Goal: Task Accomplishment & Management: Complete application form

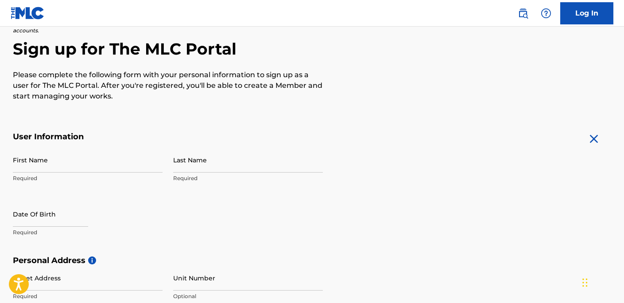
scroll to position [85, 0]
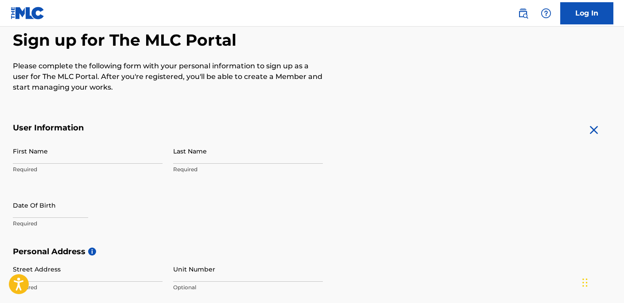
click at [63, 148] on input "First Name" at bounding box center [88, 150] width 150 height 25
type input "[PERSON_NAME]"
click at [194, 159] on input "Last Name" at bounding box center [248, 150] width 150 height 25
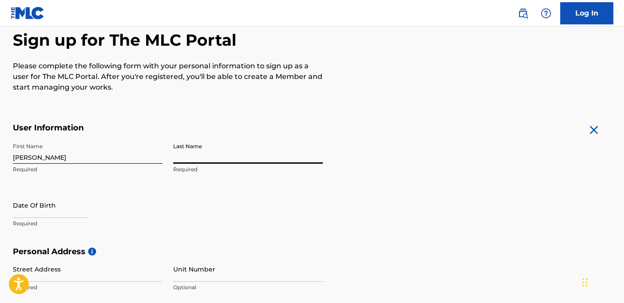
type input "[PERSON_NAME]"
select select "7"
select select "2025"
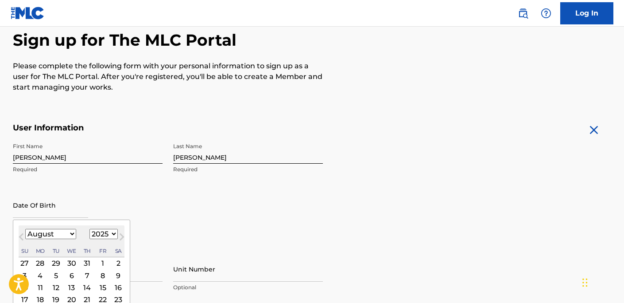
click at [62, 214] on input "text" at bounding box center [50, 204] width 75 height 25
type input "[DATE]"
click at [220, 214] on div "First Name [PERSON_NAME] Required Last Name [PERSON_NAME] Required Date Of Birt…" at bounding box center [168, 192] width 310 height 108
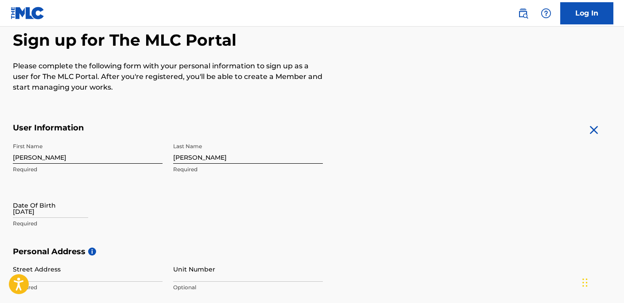
select select "7"
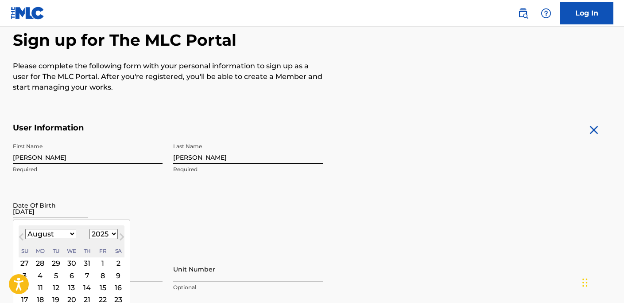
click at [72, 214] on input "[DATE]" at bounding box center [50, 204] width 75 height 25
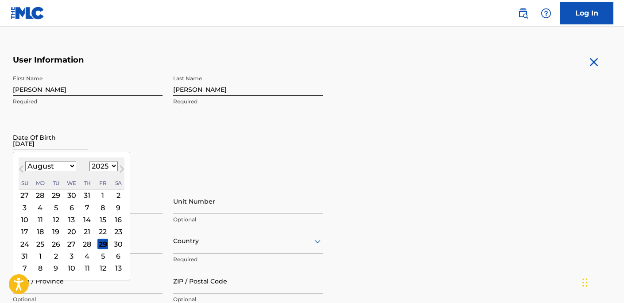
scroll to position [154, 0]
click at [105, 166] on select "1899 1900 1901 1902 1903 1904 1905 1906 1907 1908 1909 1910 1911 1912 1913 1914…" at bounding box center [103, 165] width 28 height 10
select select "1976"
click at [89, 160] on select "1899 1900 1901 1902 1903 1904 1905 1906 1907 1908 1909 1910 1911 1912 1913 1914…" at bounding box center [103, 165] width 28 height 10
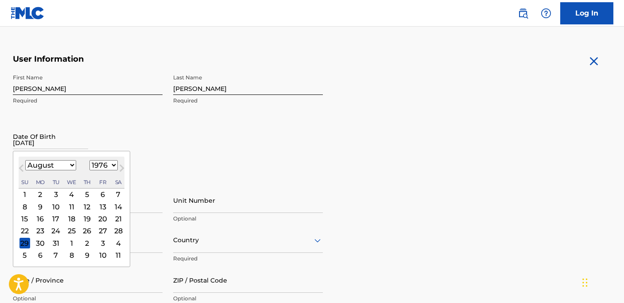
click at [72, 218] on div "18" at bounding box center [71, 218] width 11 height 11
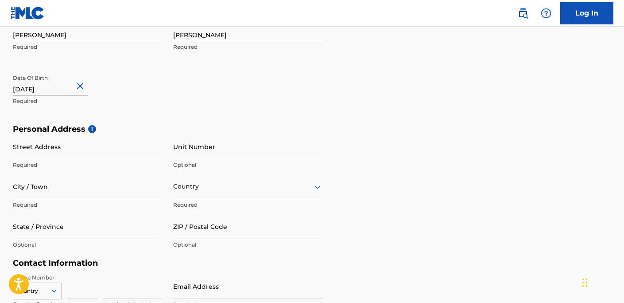
scroll to position [214, 0]
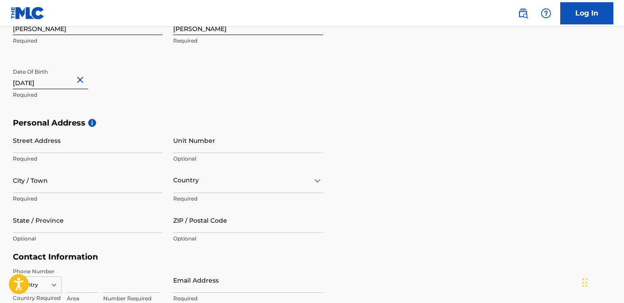
click at [89, 147] on input "Street Address" at bounding box center [88, 140] width 150 height 25
type input "[STREET_ADDRESS]"
click at [86, 187] on input "City / Town" at bounding box center [88, 179] width 150 height 25
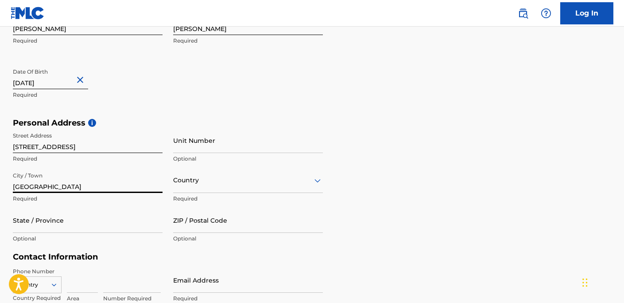
type input "[GEOGRAPHIC_DATA]"
click at [89, 220] on input "State / Province" at bounding box center [88, 219] width 150 height 25
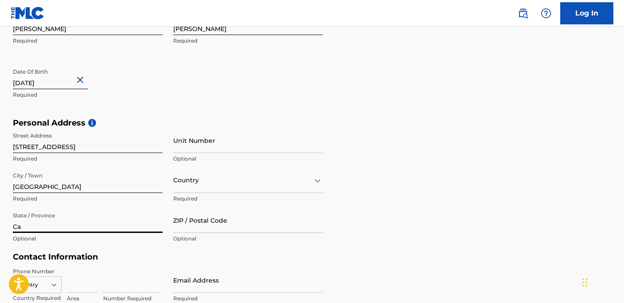
type input "Ca"
click at [310, 179] on div "Country" at bounding box center [248, 179] width 150 height 25
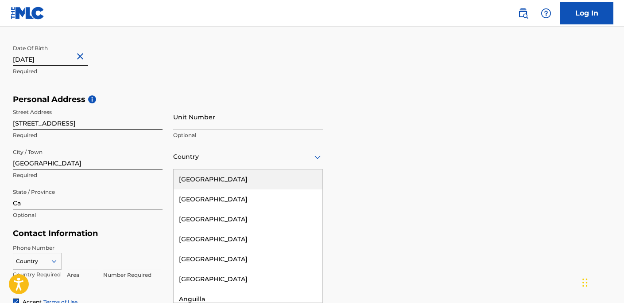
click at [221, 181] on div "[GEOGRAPHIC_DATA]" at bounding box center [248, 179] width 149 height 20
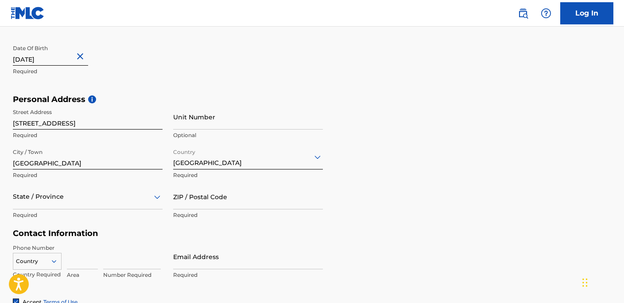
scroll to position [277, 0]
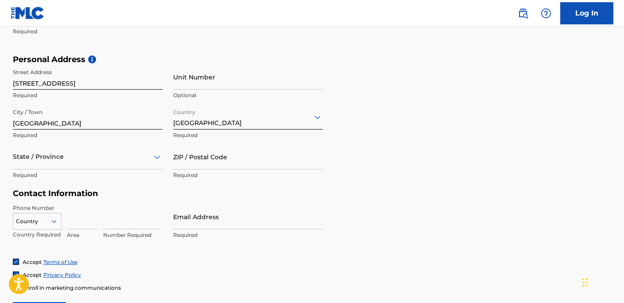
click at [153, 169] on div "State / Province" at bounding box center [88, 156] width 150 height 25
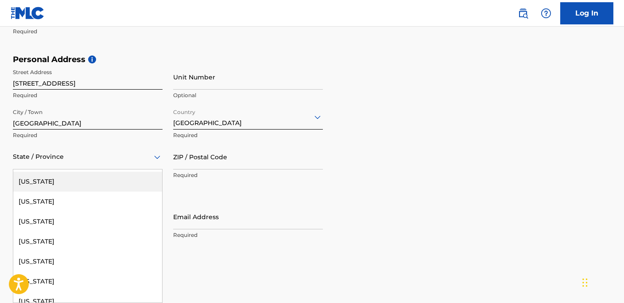
scroll to position [19, 0]
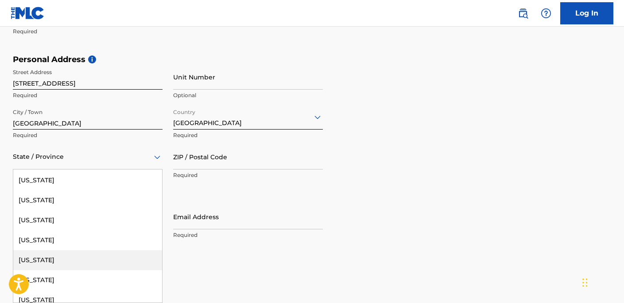
click at [66, 257] on div "[US_STATE]" at bounding box center [87, 260] width 149 height 20
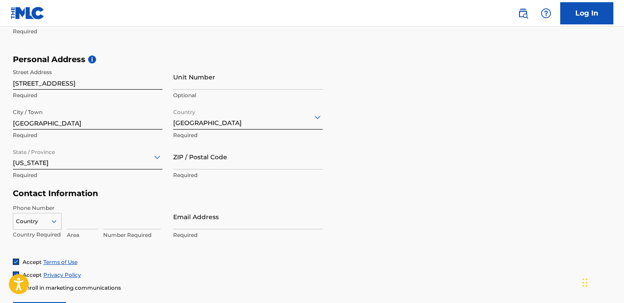
click at [219, 220] on input "Email Address" at bounding box center [248, 216] width 150 height 25
type input "[EMAIL_ADDRESS][DOMAIN_NAME]"
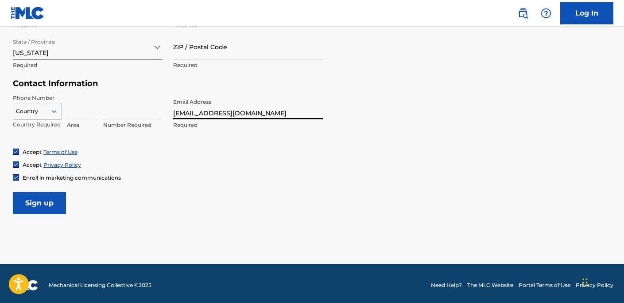
scroll to position [387, 0]
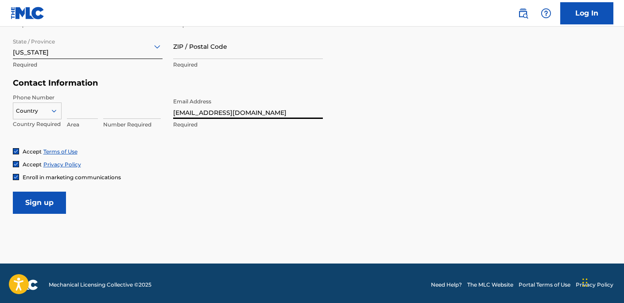
click at [52, 110] on icon at bounding box center [53, 110] width 4 height 3
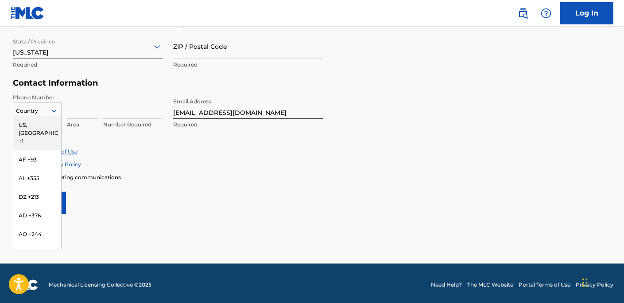
click at [41, 123] on div "US, [GEOGRAPHIC_DATA] +1" at bounding box center [37, 133] width 48 height 35
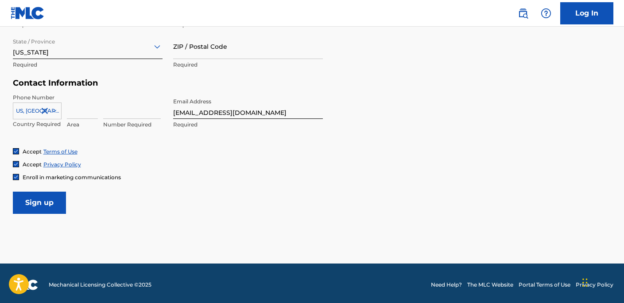
click at [80, 113] on input at bounding box center [82, 105] width 31 height 25
click at [108, 113] on input at bounding box center [132, 105] width 58 height 25
click at [85, 111] on input at bounding box center [82, 105] width 31 height 25
type input "831"
click at [124, 113] on input at bounding box center [132, 105] width 58 height 25
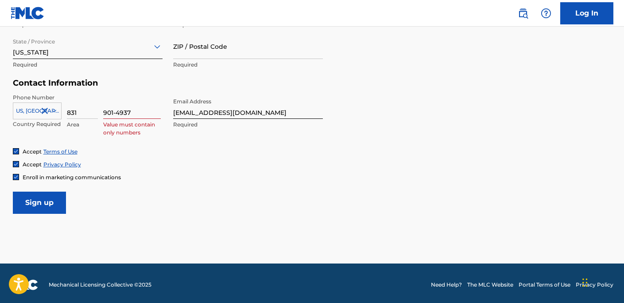
click at [138, 132] on p "Value must contain only numbers" at bounding box center [132, 129] width 58 height 16
click at [139, 108] on input "901-4937" at bounding box center [132, 105] width 58 height 25
click at [142, 112] on input "901-4937" at bounding box center [132, 105] width 58 height 25
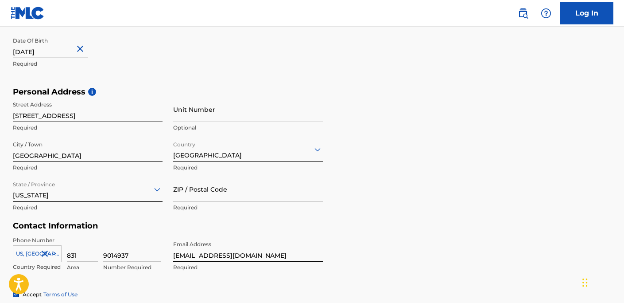
scroll to position [390, 0]
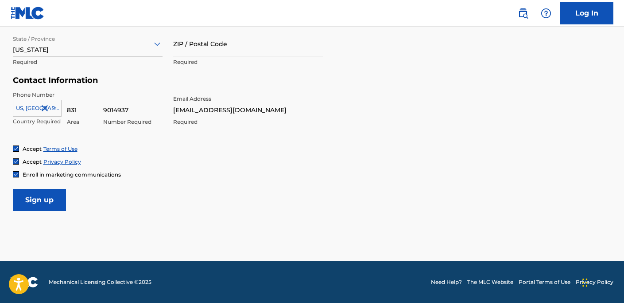
type input "9014937"
click at [45, 202] on input "Sign up" at bounding box center [39, 200] width 53 height 22
type input "93313"
click at [43, 199] on input "Sign up" at bounding box center [39, 200] width 53 height 22
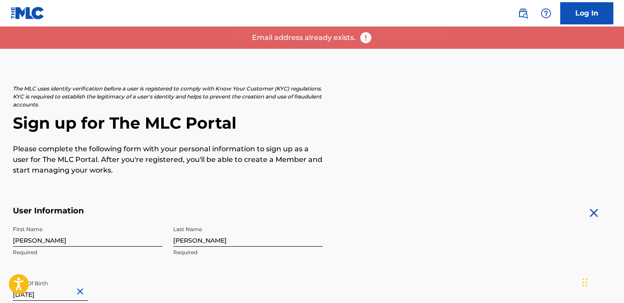
scroll to position [0, 0]
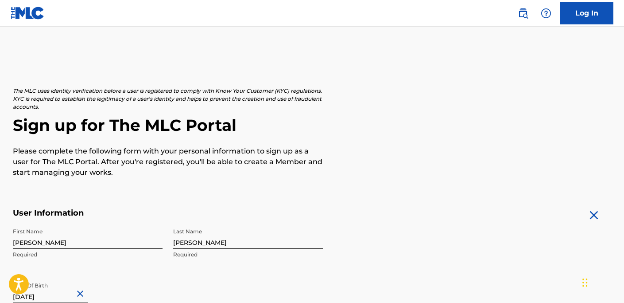
click at [586, 12] on link "Log In" at bounding box center [586, 13] width 53 height 22
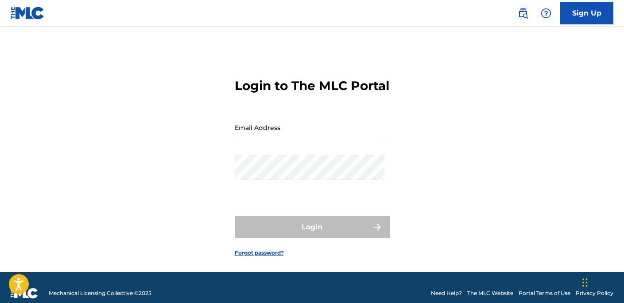
click at [317, 140] on input "Email Address" at bounding box center [310, 127] width 150 height 25
type input "[EMAIL_ADDRESS][DOMAIN_NAME]"
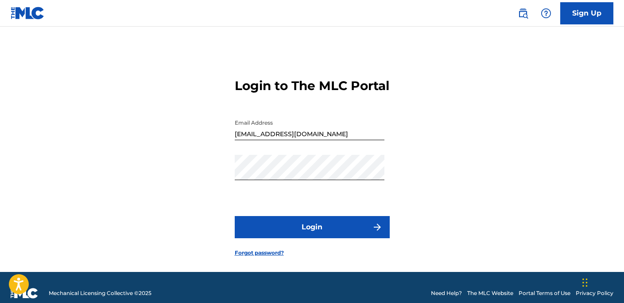
click at [254, 238] on button "Login" at bounding box center [312, 227] width 155 height 22
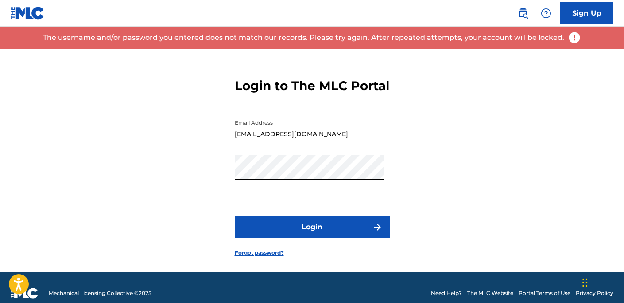
click at [254, 257] on link "Forgot password?" at bounding box center [259, 253] width 49 height 8
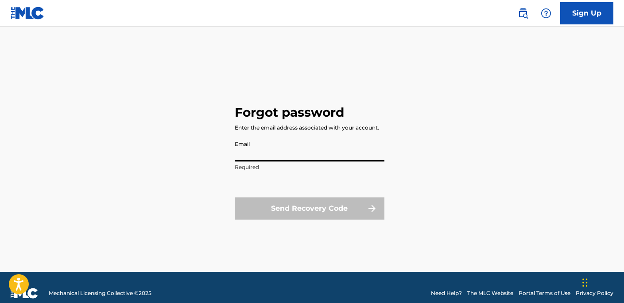
click at [265, 151] on input "Email" at bounding box center [310, 148] width 150 height 25
click at [332, 210] on div "Send Recovery Code" at bounding box center [310, 208] width 150 height 22
click at [309, 157] on input "[EMAIL_ADDRESS]" at bounding box center [310, 148] width 150 height 25
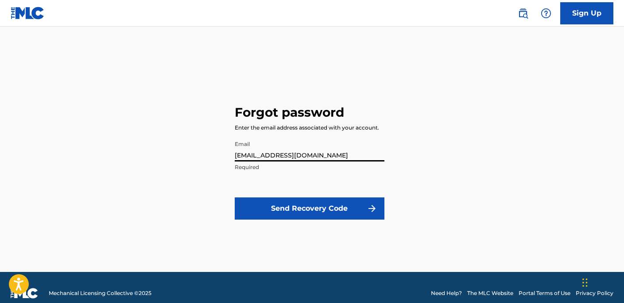
type input "[EMAIL_ADDRESS][DOMAIN_NAME]"
click at [268, 207] on button "Send Recovery Code" at bounding box center [310, 208] width 150 height 22
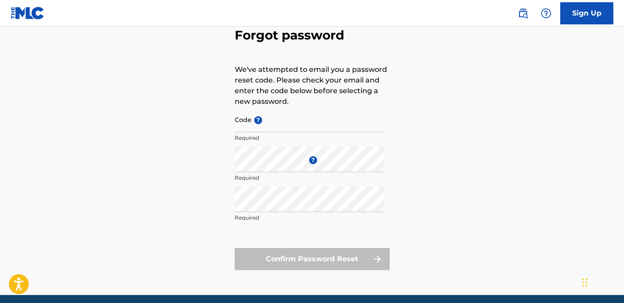
scroll to position [45, 0]
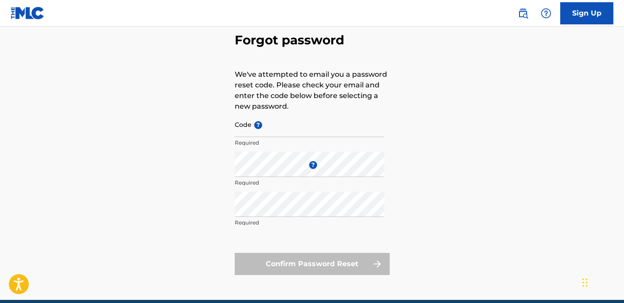
click at [261, 128] on input "Code ?" at bounding box center [310, 124] width 150 height 25
paste input "FP_bd545414d6f3a1be539643cfa3dc"
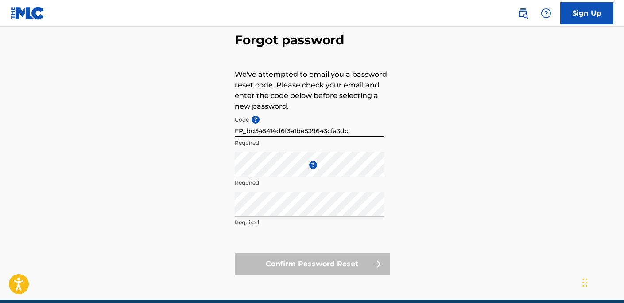
type input "FP_bd545414d6f3a1be539643cfa3dc"
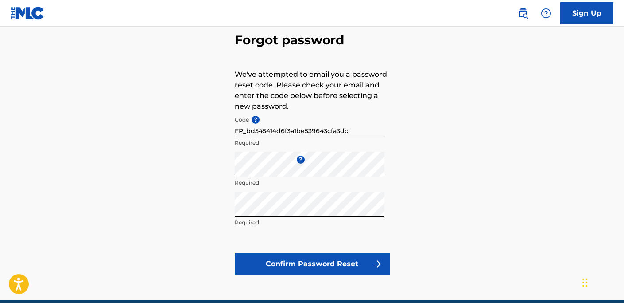
click at [266, 264] on button "Confirm Password Reset" at bounding box center [312, 264] width 155 height 22
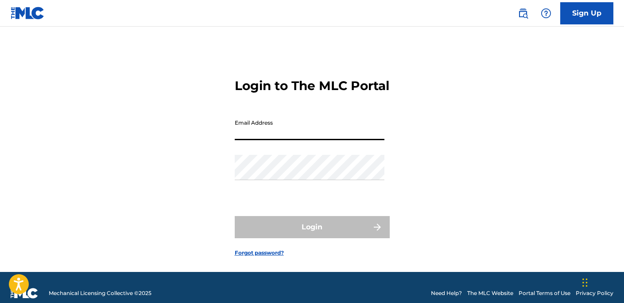
click at [258, 140] on input "Email Address" at bounding box center [310, 127] width 150 height 25
type input "[EMAIL_ADDRESS][DOMAIN_NAME]"
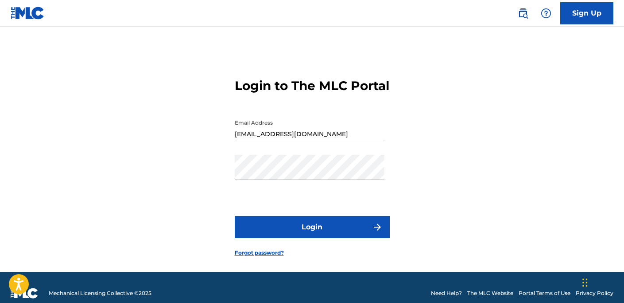
click at [268, 238] on button "Login" at bounding box center [312, 227] width 155 height 22
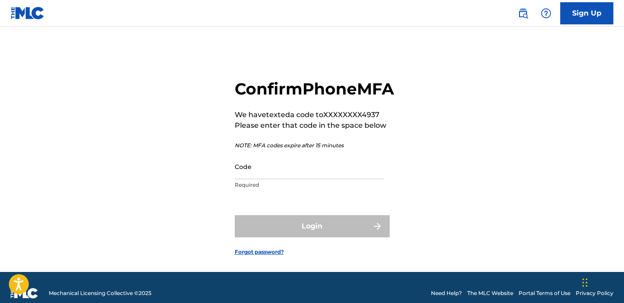
click at [320, 179] on input "Code" at bounding box center [310, 166] width 150 height 25
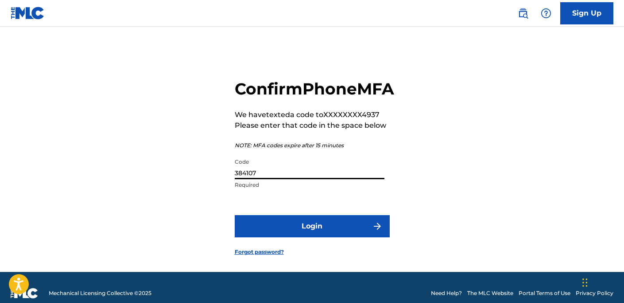
type input "384107"
click at [326, 237] on button "Login" at bounding box center [312, 226] width 155 height 22
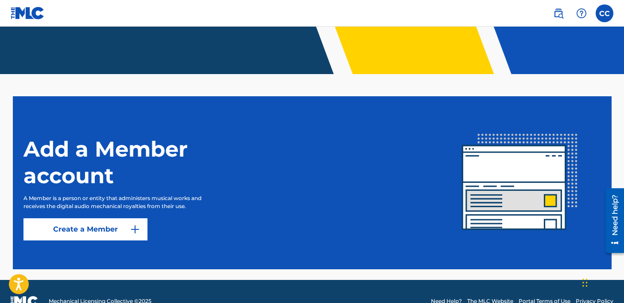
scroll to position [205, 0]
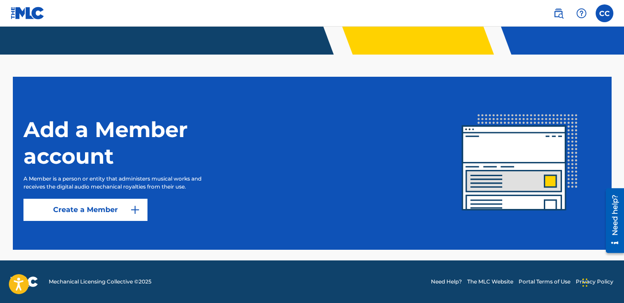
click at [137, 209] on img at bounding box center [135, 209] width 11 height 11
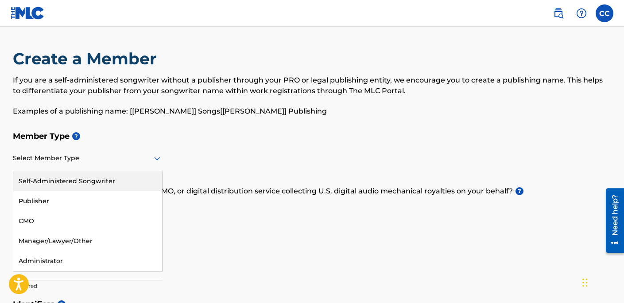
click at [160, 157] on icon at bounding box center [157, 159] width 6 height 4
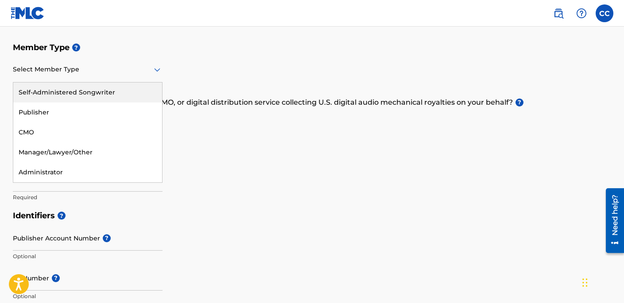
scroll to position [89, 0]
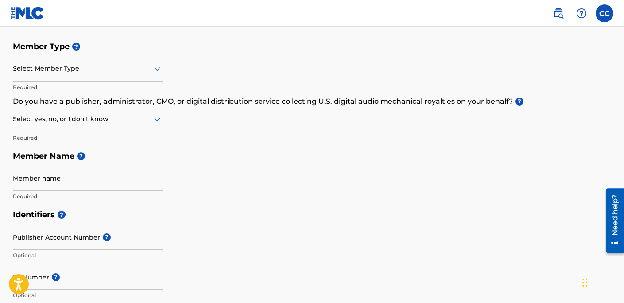
click at [238, 141] on div "Member Type ? Select Member Type Required Do you have a publisher, administrato…" at bounding box center [312, 121] width 599 height 168
click at [159, 118] on icon at bounding box center [157, 120] width 6 height 4
click at [206, 130] on div "Member Type ? Select Member Type Required Do you have a publisher, administrato…" at bounding box center [312, 121] width 599 height 168
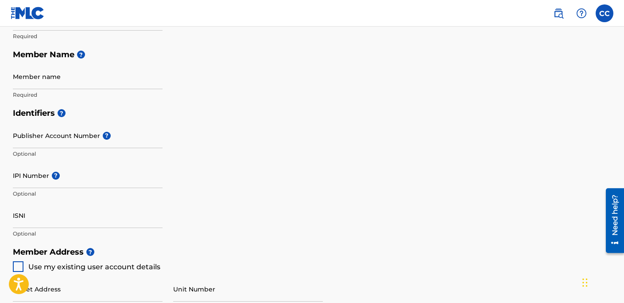
scroll to position [193, 0]
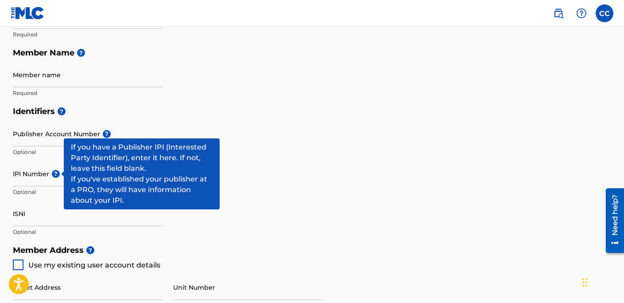
click at [57, 176] on span "?" at bounding box center [56, 174] width 8 height 8
click at [57, 176] on input "IPI Number ?" at bounding box center [88, 173] width 150 height 25
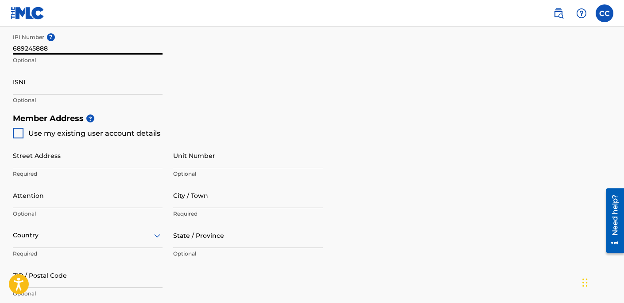
scroll to position [322, 0]
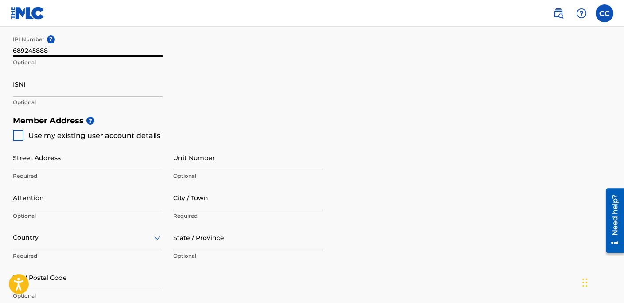
type input "689245888"
click at [19, 133] on div at bounding box center [18, 135] width 11 height 11
type input "[STREET_ADDRESS]"
type input "BAKERSFIELD"
type input "93313"
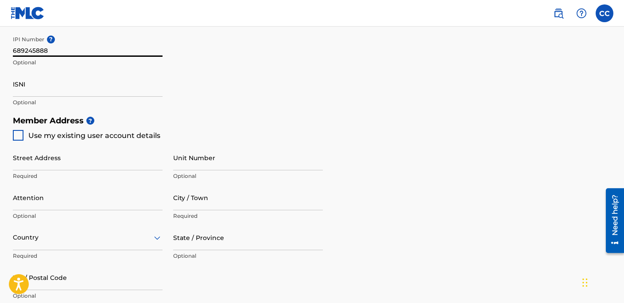
type input "831"
type input "9014937"
type input "[EMAIL_ADDRESS][DOMAIN_NAME]"
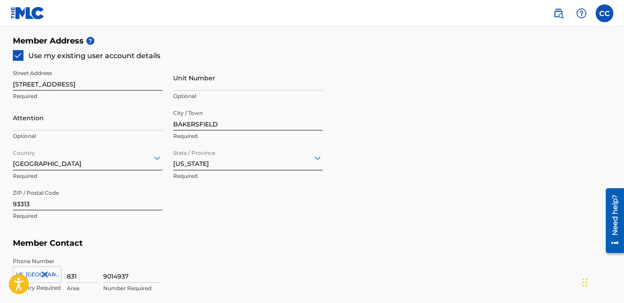
scroll to position [398, 0]
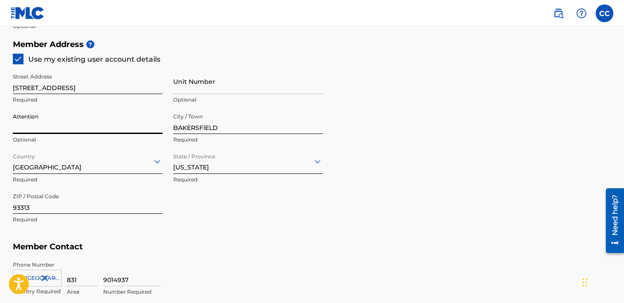
click at [41, 127] on input "Attention" at bounding box center [88, 121] width 150 height 25
type input "C Major"
click at [399, 125] on div "Member Address ? Use my existing user account details Street Address [STREET_AD…" at bounding box center [312, 136] width 599 height 202
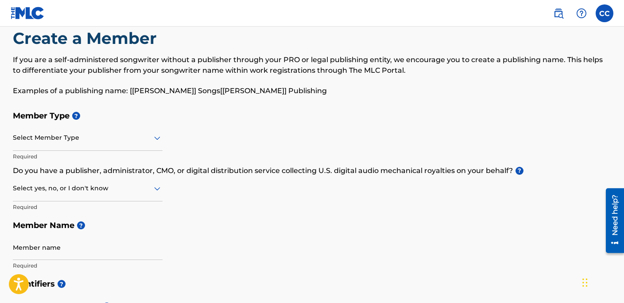
scroll to position [0, 0]
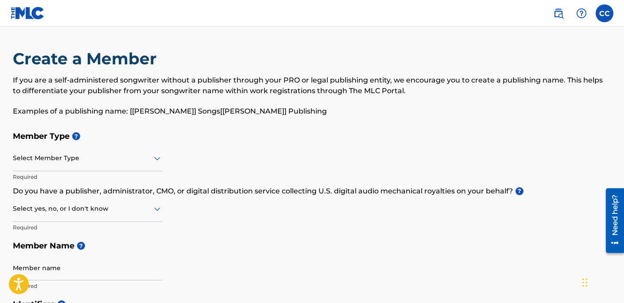
click at [157, 160] on icon at bounding box center [157, 159] width 6 height 4
click at [259, 139] on h5 "Member Type ?" at bounding box center [312, 136] width 599 height 19
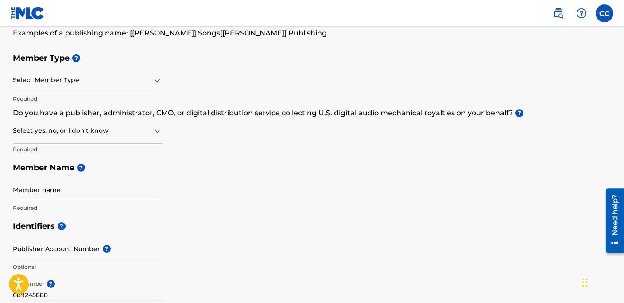
scroll to position [87, 0]
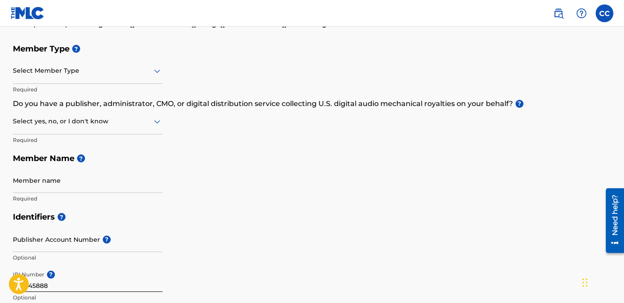
click at [153, 120] on icon at bounding box center [157, 121] width 11 height 11
click at [223, 160] on h5 "Member Name ?" at bounding box center [312, 158] width 599 height 19
click at [156, 119] on icon at bounding box center [157, 121] width 11 height 11
click at [76, 140] on div "Yes" at bounding box center [87, 144] width 149 height 20
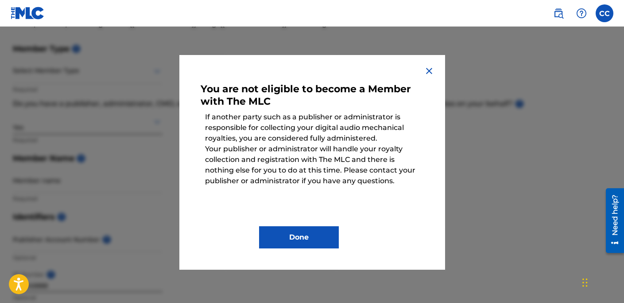
click at [301, 239] on button "Done" at bounding box center [299, 237] width 80 height 22
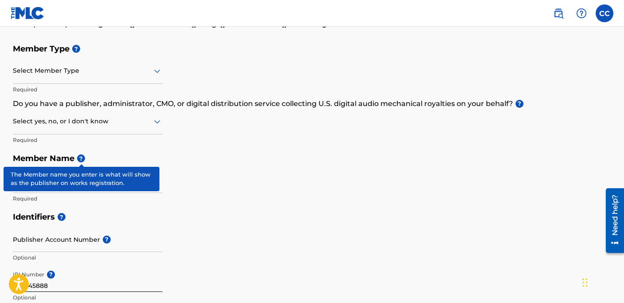
click at [80, 159] on span "?" at bounding box center [81, 158] width 8 height 8
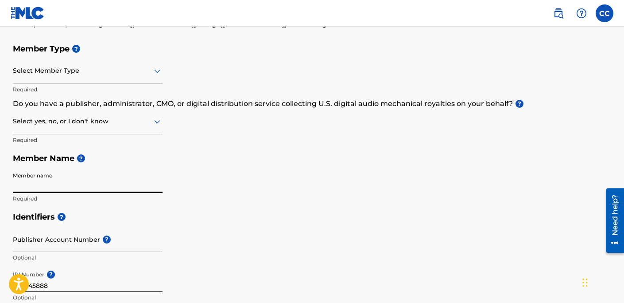
click at [111, 183] on input "Member name" at bounding box center [88, 179] width 150 height 25
type input "C League Music"
click at [217, 207] on h5 "Identifiers ?" at bounding box center [312, 216] width 599 height 19
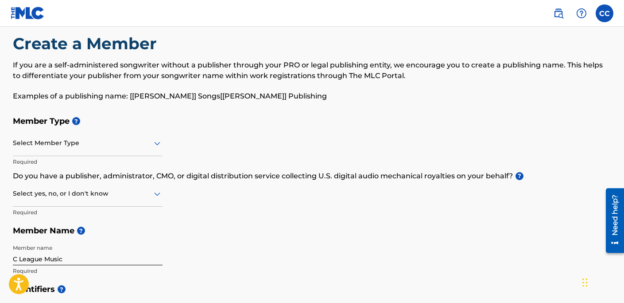
scroll to position [8, 0]
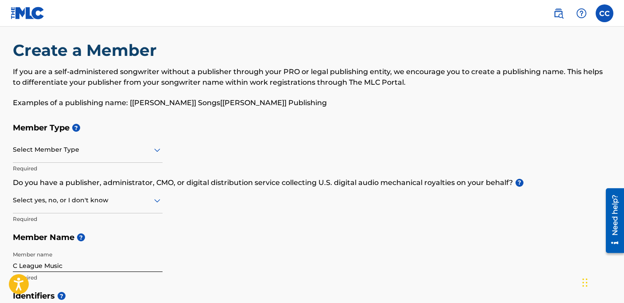
click at [156, 149] on icon at bounding box center [157, 149] width 11 height 11
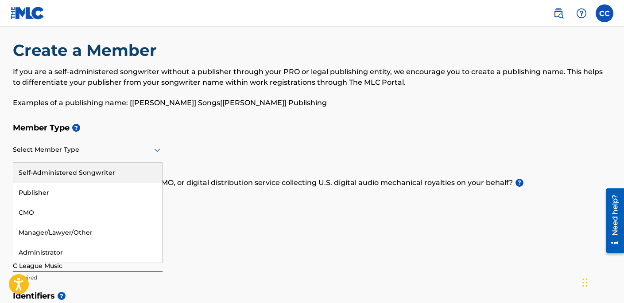
click at [196, 153] on div "Member Type ? Self-Administered Songwriter, 1 of 5. 5 results available. Use Up…" at bounding box center [312, 202] width 599 height 168
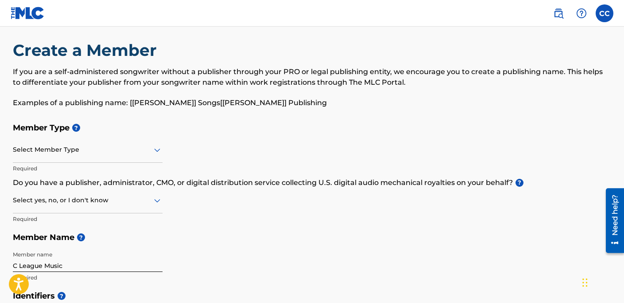
click at [157, 148] on icon at bounding box center [157, 149] width 11 height 11
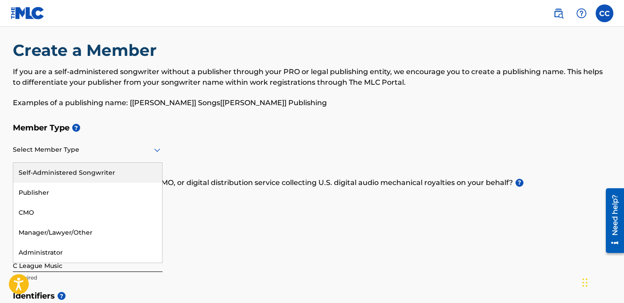
click at [107, 169] on div "Self-Administered Songwriter" at bounding box center [87, 173] width 149 height 20
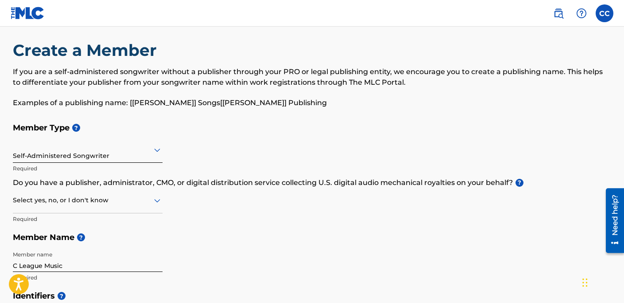
click at [157, 147] on icon at bounding box center [157, 149] width 11 height 11
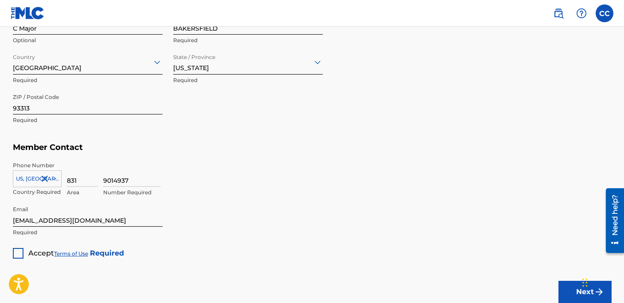
scroll to position [562, 0]
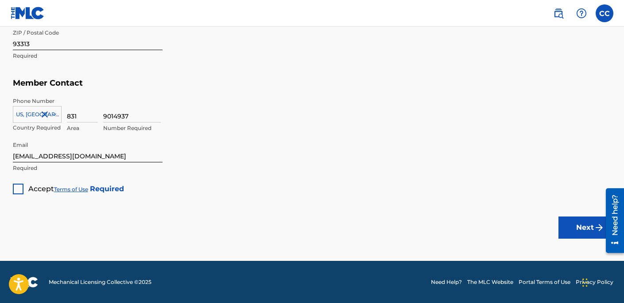
click at [17, 190] on div at bounding box center [18, 188] width 11 height 11
click at [566, 226] on button "Next" at bounding box center [585, 227] width 53 height 22
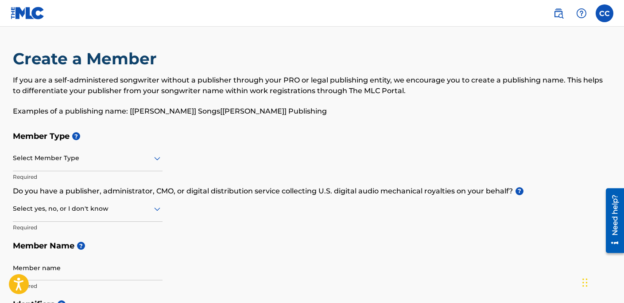
click at [563, 16] on img at bounding box center [558, 13] width 11 height 11
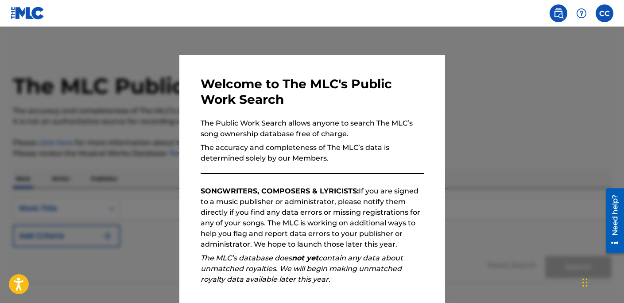
click at [563, 16] on img at bounding box center [558, 13] width 11 height 11
click at [604, 12] on label at bounding box center [605, 13] width 18 height 18
click at [605, 13] on input "CC [PERSON_NAME] [EMAIL_ADDRESS][DOMAIN_NAME] Notification Preferences Profile …" at bounding box center [605, 13] width 0 height 0
click at [543, 55] on div at bounding box center [312, 178] width 624 height 303
